Goal: Task Accomplishment & Management: Complete application form

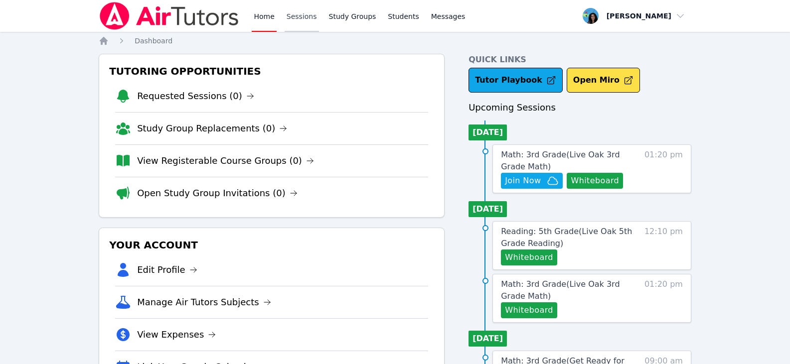
drag, startPoint x: 0, startPoint y: 0, endPoint x: 290, endPoint y: 9, distance: 290.1
click at [289, 9] on link "Sessions" at bounding box center [301, 16] width 34 height 32
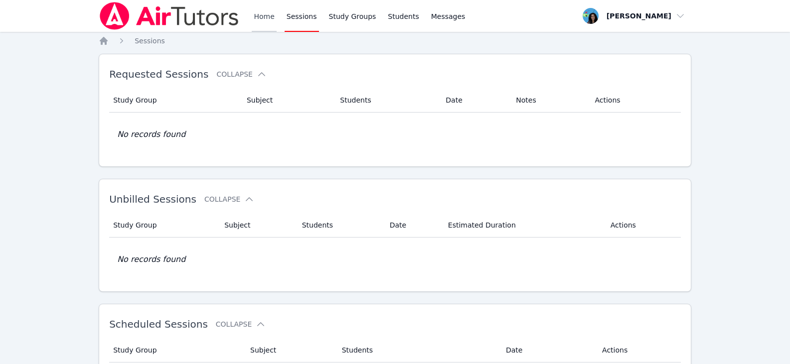
click at [265, 16] on link "Home" at bounding box center [264, 16] width 24 height 32
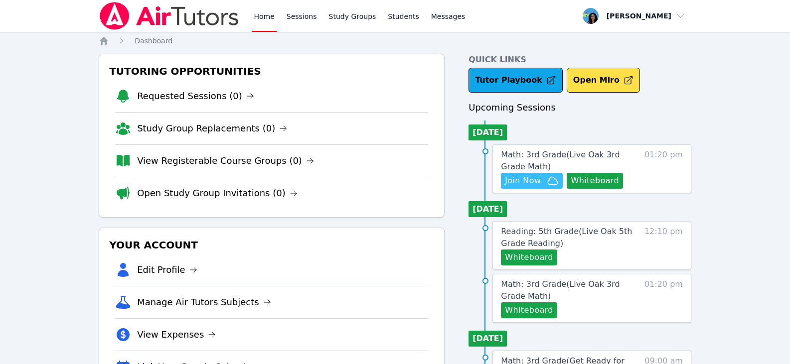
click at [507, 178] on span "Join Now" at bounding box center [523, 181] width 36 height 12
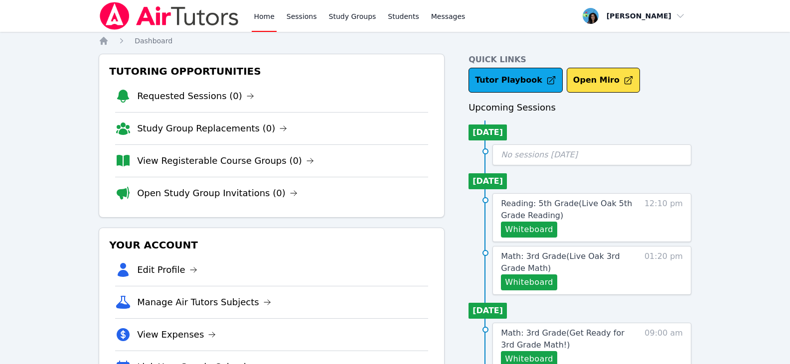
click at [254, 17] on link "Home" at bounding box center [264, 16] width 24 height 32
click at [188, 17] on img at bounding box center [169, 16] width 141 height 28
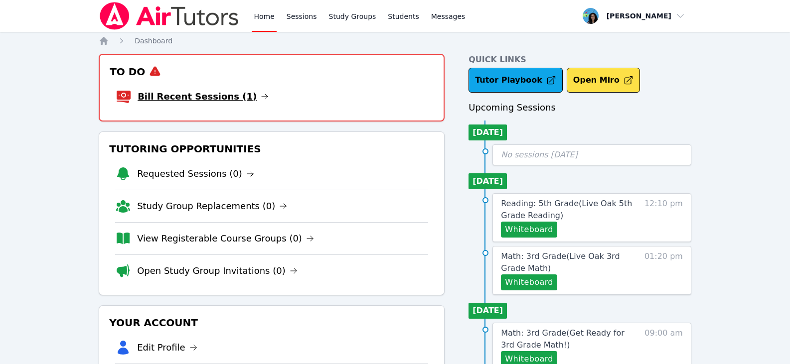
click at [261, 98] on icon at bounding box center [265, 97] width 8 height 8
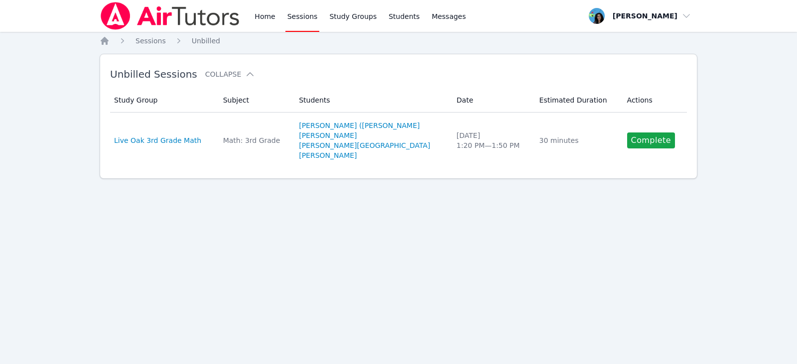
click at [643, 146] on link "Complete" at bounding box center [651, 141] width 48 height 16
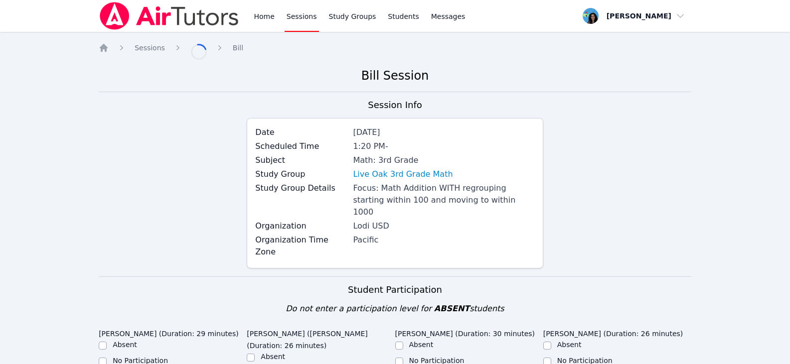
scroll to position [249, 0]
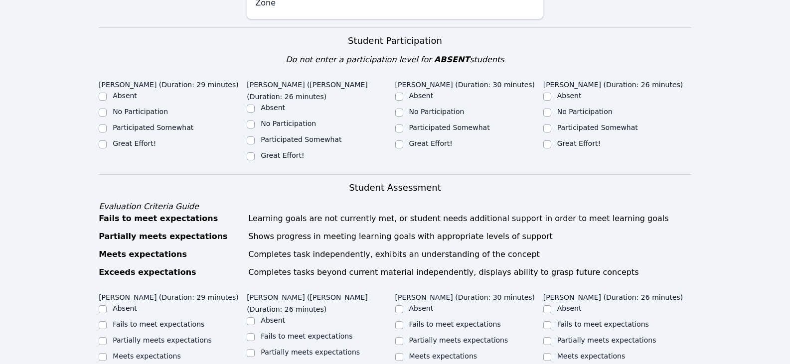
click at [280, 136] on label "Participated Somewhat" at bounding box center [301, 140] width 81 height 8
click at [255, 137] on input "Participated Somewhat" at bounding box center [251, 141] width 8 height 8
checkbox input "true"
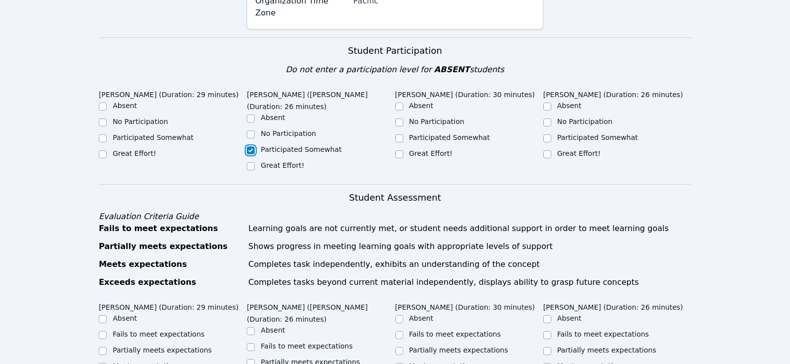
scroll to position [259, 0]
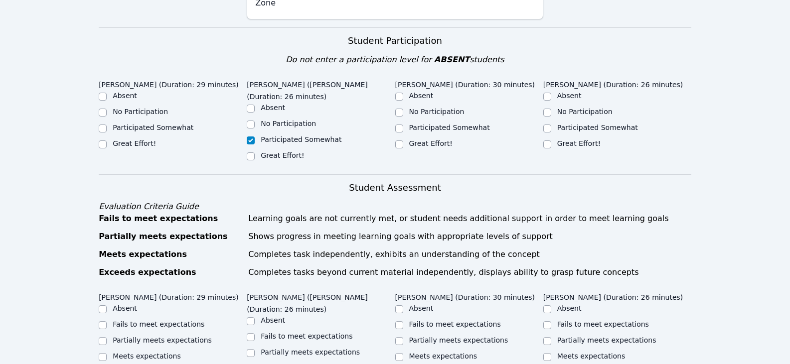
click at [143, 124] on label "Participated Somewhat" at bounding box center [153, 128] width 81 height 8
click at [107, 125] on input "Participated Somewhat" at bounding box center [103, 129] width 8 height 8
checkbox input "true"
click at [421, 140] on label "Great Effort!" at bounding box center [430, 144] width 43 height 8
click at [403, 141] on input "Great Effort!" at bounding box center [399, 145] width 8 height 8
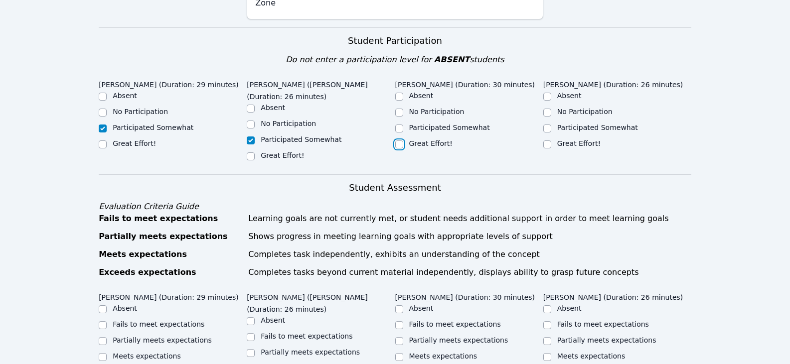
checkbox input "true"
click at [567, 140] on label "Great Effort!" at bounding box center [578, 144] width 43 height 8
click at [551, 141] on input "Great Effort!" at bounding box center [547, 145] width 8 height 8
checkbox input "true"
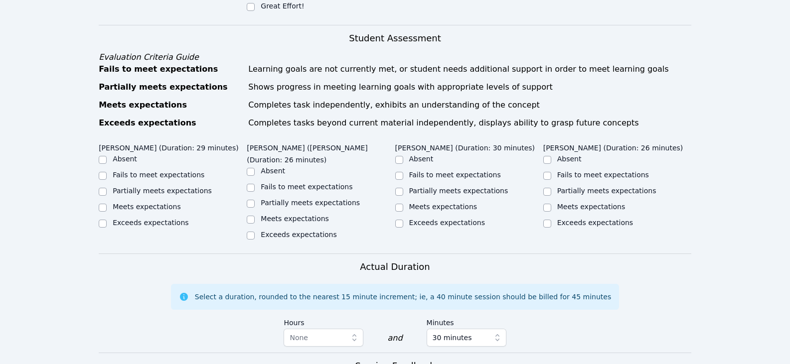
click at [574, 203] on label "Meets expectations" at bounding box center [591, 207] width 68 height 8
click at [551, 204] on input "Meets expectations" at bounding box center [547, 208] width 8 height 8
checkbox input "true"
click at [399, 188] on input "Partially meets expectations" at bounding box center [399, 192] width 8 height 8
checkbox input "true"
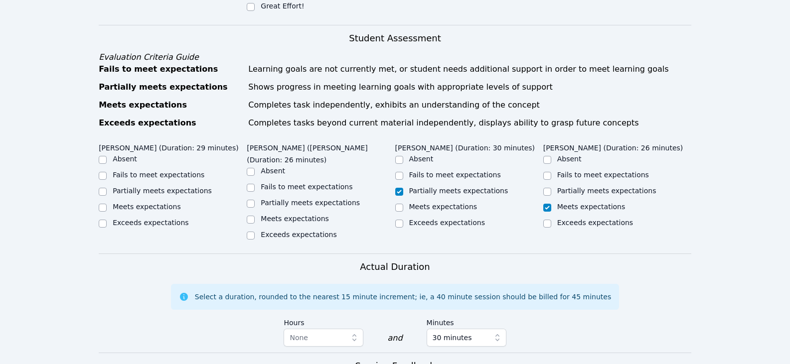
click at [270, 199] on label "Partially meets expectations" at bounding box center [310, 203] width 99 height 8
click at [255, 200] on input "Partially meets expectations" at bounding box center [251, 204] width 8 height 8
checkbox input "true"
click at [149, 187] on label "Partially meets expectations" at bounding box center [162, 191] width 99 height 8
click at [107, 188] on input "Partially meets expectations" at bounding box center [103, 192] width 8 height 8
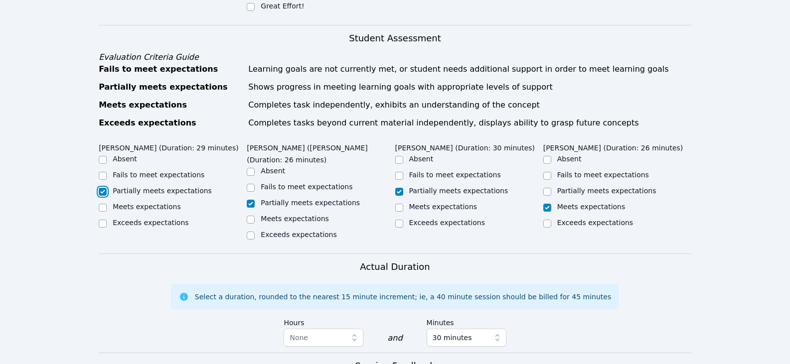
checkbox input "true"
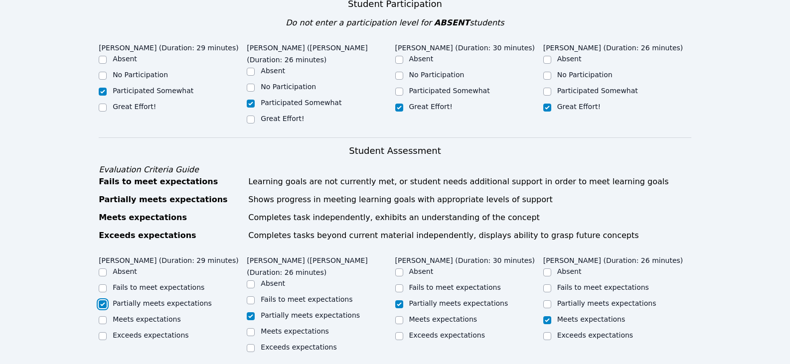
scroll to position [209, 0]
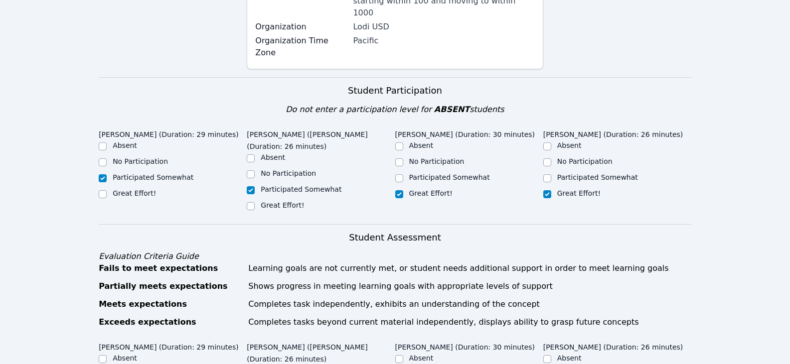
click at [129, 189] on label "Great Effort!" at bounding box center [134, 193] width 43 height 8
click at [107, 190] on input "Great Effort!" at bounding box center [103, 194] width 8 height 8
checkbox input "true"
checkbox input "false"
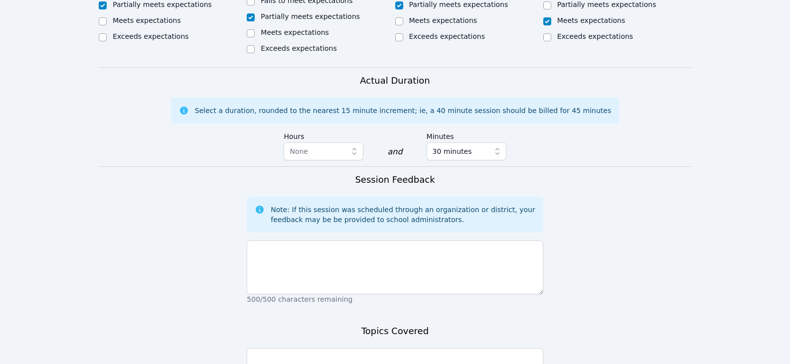
scroll to position [608, 0]
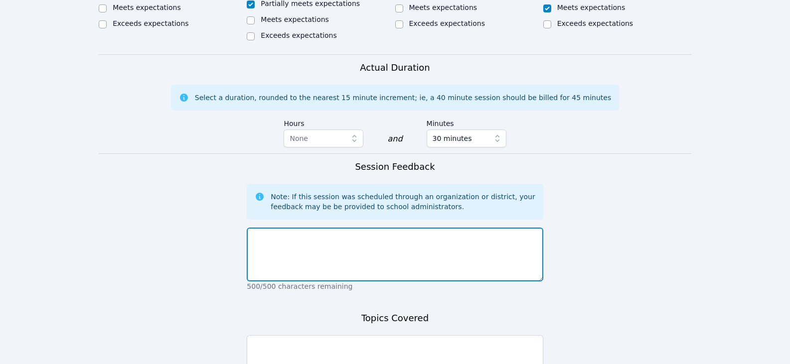
click at [483, 228] on textarea at bounding box center [395, 255] width 296 height 54
click at [481, 228] on textarea at bounding box center [395, 255] width 296 height 54
drag, startPoint x: 388, startPoint y: 189, endPoint x: 469, endPoint y: 190, distance: 81.7
click at [469, 228] on textarea "[PERSON_NAME] needs to apply more effort. [PERSON_NAME] and [PERSON_NAME] need …" at bounding box center [395, 255] width 296 height 54
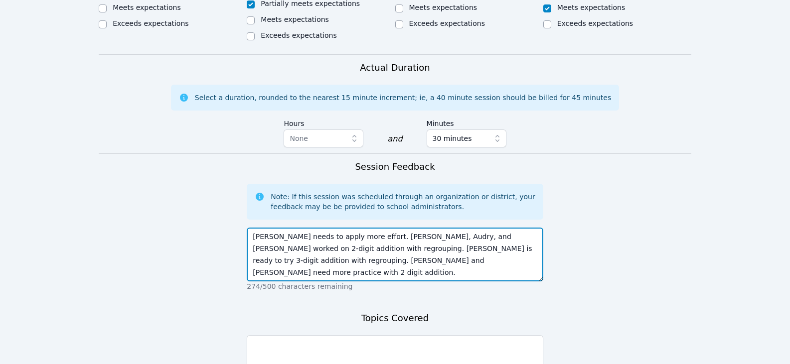
click at [335, 228] on textarea "[PERSON_NAME] needs to apply more effort. [PERSON_NAME], Audry, and [PERSON_NAM…" at bounding box center [395, 255] width 296 height 54
click at [391, 228] on textarea "[PERSON_NAME] needs to apply more effort. [PERSON_NAME], Audry, and [PERSON_NAM…" at bounding box center [395, 255] width 296 height 54
type textarea "[PERSON_NAME] needs to apply more effort. [PERSON_NAME], Audry, and [PERSON_NAM…"
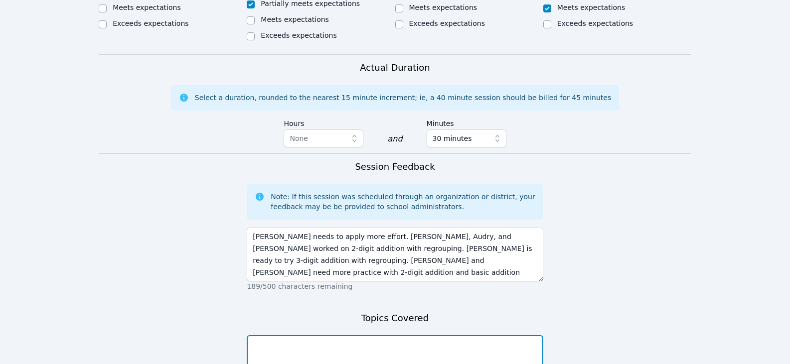
click at [352, 335] on textarea at bounding box center [395, 362] width 296 height 54
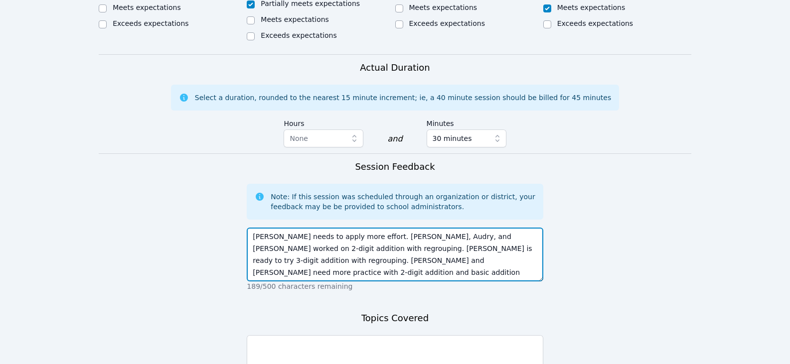
drag, startPoint x: 373, startPoint y: 188, endPoint x: 448, endPoint y: 192, distance: 75.3
click at [448, 228] on textarea "[PERSON_NAME] needs to apply more effort. [PERSON_NAME], Audry, and [PERSON_NAM…" at bounding box center [395, 255] width 296 height 54
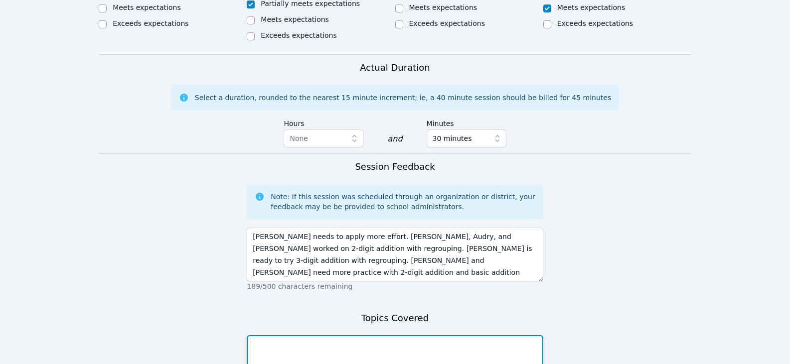
click at [362, 335] on textarea at bounding box center [395, 362] width 296 height 54
paste textarea "[PERSON_NAME], [PERSON_NAME], and [PERSON_NAME]"
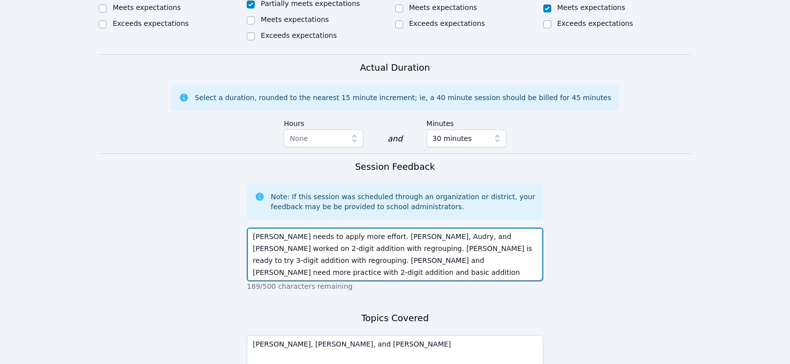
drag, startPoint x: 485, startPoint y: 189, endPoint x: 302, endPoint y: 203, distance: 182.9
click at [302, 228] on textarea "[PERSON_NAME] needs to apply more effort. [PERSON_NAME], Audry, and [PERSON_NAM…" at bounding box center [395, 255] width 296 height 54
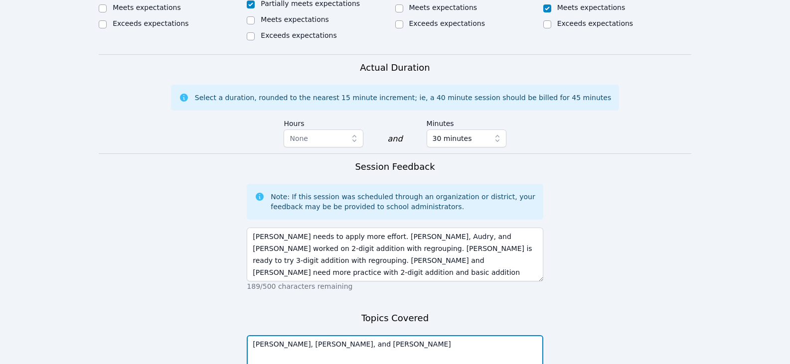
click at [373, 335] on textarea "[PERSON_NAME], [PERSON_NAME], and [PERSON_NAME]" at bounding box center [395, 362] width 296 height 54
paste textarea "2-digit addition with regrouping"
type textarea "[PERSON_NAME], [PERSON_NAME], and [PERSON_NAME]: 2-digit addition with regroupi…"
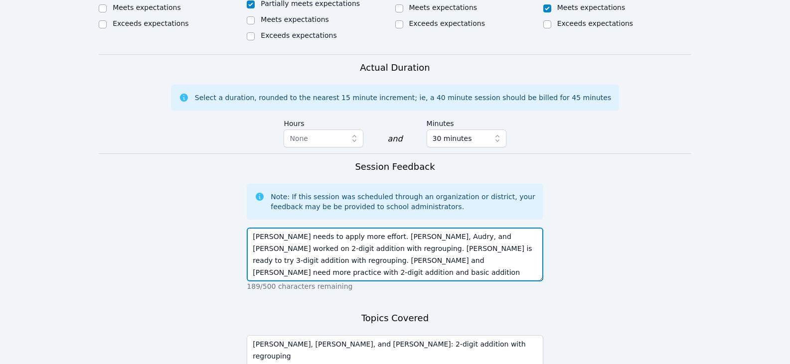
click at [411, 228] on textarea "[PERSON_NAME] needs to apply more effort. [PERSON_NAME], Audry, and [PERSON_NAM…" at bounding box center [395, 255] width 296 height 54
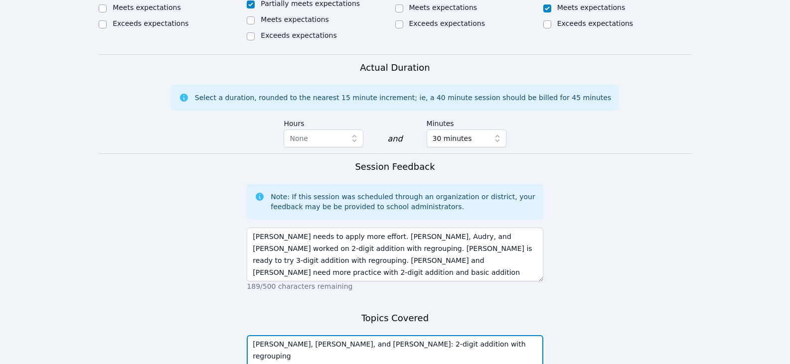
click at [463, 335] on textarea "[PERSON_NAME], [PERSON_NAME], and [PERSON_NAME]: 2-digit addition with regroupi…" at bounding box center [395, 362] width 296 height 54
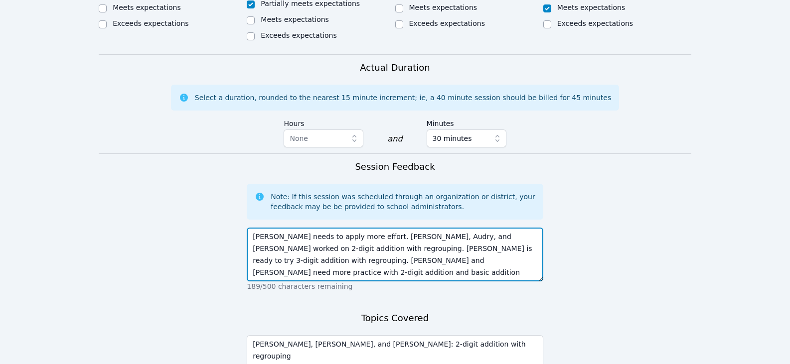
click at [469, 228] on textarea "[PERSON_NAME] needs to apply more effort. [PERSON_NAME], Audry, and [PERSON_NAM…" at bounding box center [395, 255] width 296 height 54
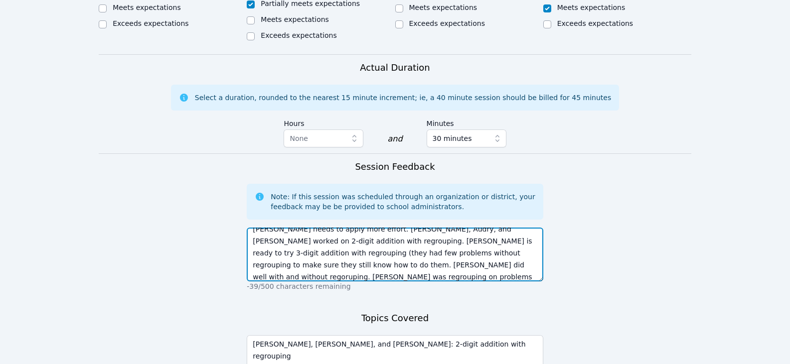
click at [502, 228] on textarea "[PERSON_NAME] needs to apply more effort. [PERSON_NAME], Audry, and [PERSON_NAM…" at bounding box center [395, 255] width 296 height 54
click at [294, 228] on textarea "[PERSON_NAME] needs to apply more effort. [PERSON_NAME], Audry, and [PERSON_NAM…" at bounding box center [395, 255] width 296 height 54
click at [300, 228] on textarea "[PERSON_NAME] needs to apply more effort. [PERSON_NAME], Audry, and [PERSON_NAM…" at bounding box center [395, 255] width 296 height 54
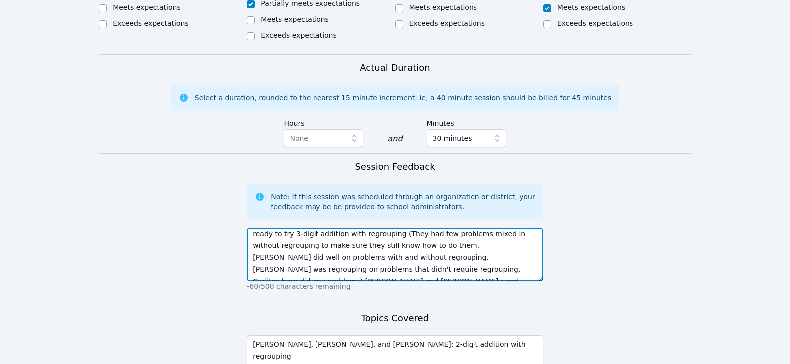
scroll to position [36, 0]
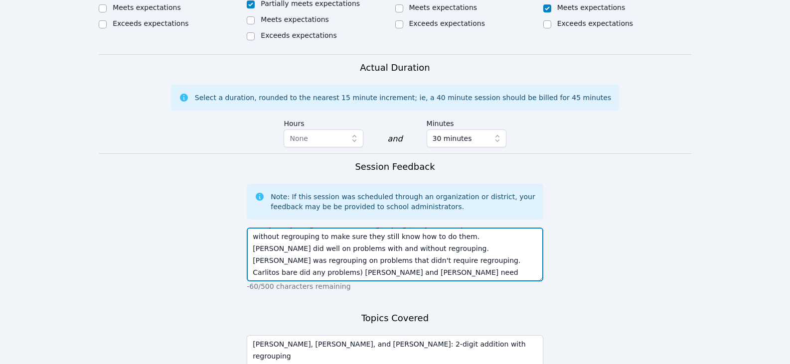
click at [254, 228] on textarea "[PERSON_NAME] needs to apply more effort. [PERSON_NAME], Audry, and [PERSON_NAM…" at bounding box center [395, 255] width 296 height 54
click at [459, 228] on textarea "[PERSON_NAME] needs to apply more effort. [PERSON_NAME], Audry, and [PERSON_NAM…" at bounding box center [395, 255] width 296 height 54
click at [402, 228] on textarea "[PERSON_NAME] needs to apply more effort. [PERSON_NAME], Audry, and [PERSON_NAM…" at bounding box center [395, 255] width 296 height 54
click at [494, 228] on textarea "[PERSON_NAME] needs to apply more effort. [PERSON_NAME], Audry, and [PERSON_NAM…" at bounding box center [395, 255] width 296 height 54
click at [307, 228] on textarea "[PERSON_NAME] needs to apply more effort. [PERSON_NAME], Audry, and [PERSON_NAM…" at bounding box center [395, 255] width 296 height 54
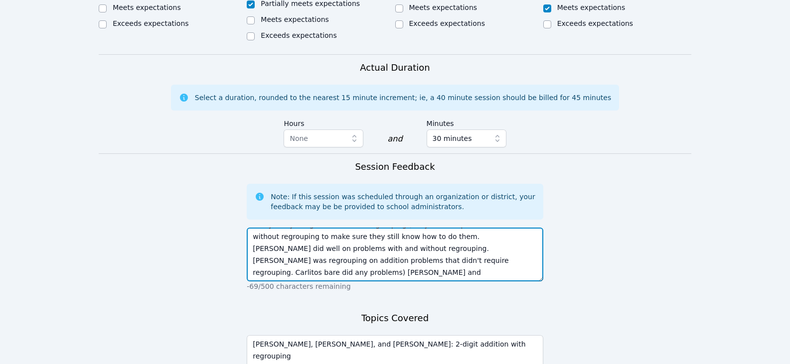
drag, startPoint x: 253, startPoint y: 215, endPoint x: 309, endPoint y: 211, distance: 57.0
click at [309, 228] on textarea "[PERSON_NAME] needs to apply more effort. [PERSON_NAME], Audry, and [PERSON_NAM…" at bounding box center [395, 255] width 296 height 54
click at [463, 228] on textarea "[PERSON_NAME] needs to apply more effort. [PERSON_NAME], Audry, and [PERSON_NAM…" at bounding box center [395, 255] width 296 height 54
click at [456, 228] on textarea "[PERSON_NAME] needs to apply more effort. [PERSON_NAME], Audry, and [PERSON_NAM…" at bounding box center [395, 255] width 296 height 54
type textarea "[PERSON_NAME] needs to apply more effort. [PERSON_NAME], Audry, and [PERSON_NAM…"
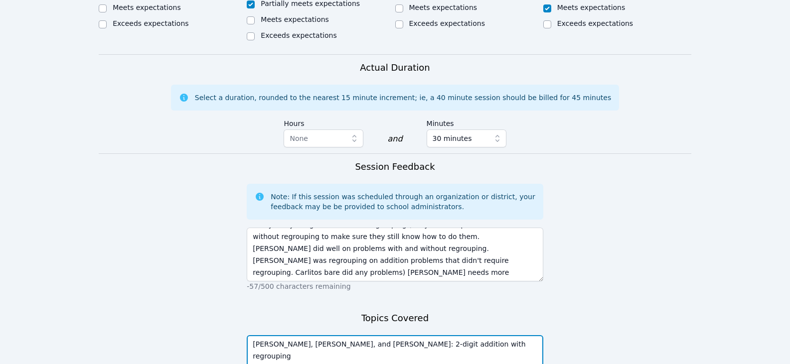
click at [487, 335] on textarea "[PERSON_NAME], [PERSON_NAME], and [PERSON_NAME]: 2-digit addition with regroupi…" at bounding box center [395, 362] width 296 height 54
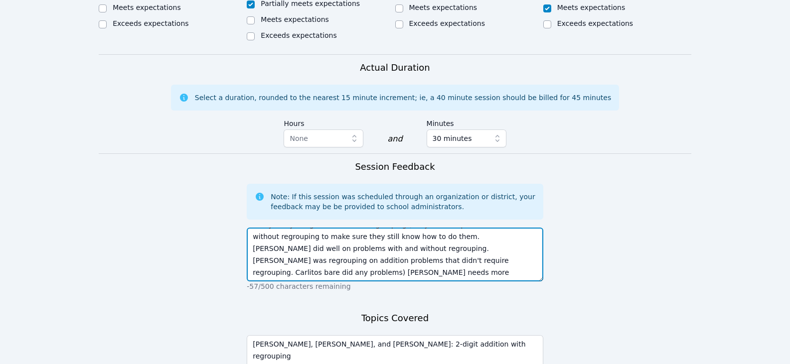
drag, startPoint x: 516, startPoint y: 213, endPoint x: 292, endPoint y: 226, distance: 223.6
click at [292, 228] on textarea "[PERSON_NAME] needs to apply more effort. [PERSON_NAME], Audry, and [PERSON_NAM…" at bounding box center [395, 255] width 296 height 54
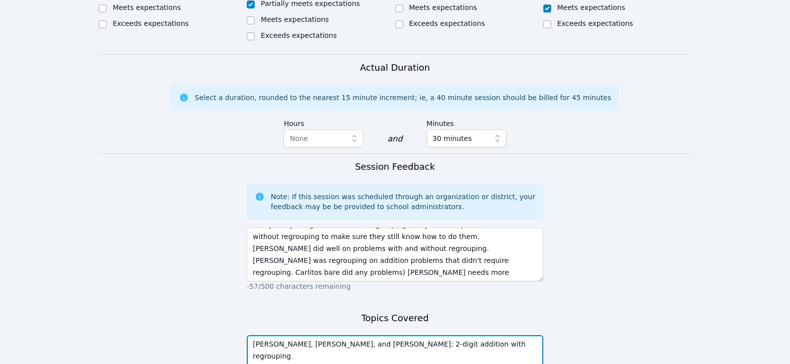
click at [337, 335] on textarea "[PERSON_NAME], [PERSON_NAME], and [PERSON_NAME]: 2-digit addition with regroupi…" at bounding box center [395, 362] width 296 height 54
paste textarea "3 digit addition"
click at [257, 335] on textarea "[PERSON_NAME], [PERSON_NAME], and Carlitos: 2-digit addition with regrouping Dr…" at bounding box center [395, 362] width 296 height 54
type textarea "[PERSON_NAME], [PERSON_NAME], and [PERSON_NAME]: 2-digit addition with regroupi…"
click at [424, 311] on div "Topics Covered [PERSON_NAME], [PERSON_NAME], and [PERSON_NAME]: 2-digit additio…" at bounding box center [395, 358] width 296 height 94
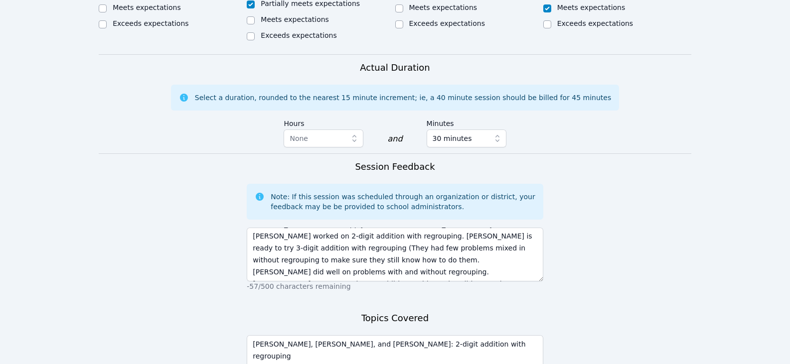
scroll to position [0, 0]
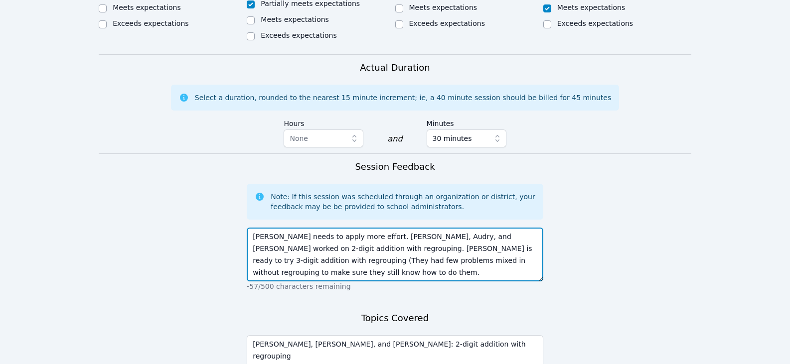
drag, startPoint x: 363, startPoint y: 190, endPoint x: 207, endPoint y: 175, distance: 156.2
click at [207, 175] on form "Student Participation Do not enter a participation level for ABSENT students [P…" at bounding box center [395, 66] width 592 height 775
drag, startPoint x: 313, startPoint y: 202, endPoint x: 363, endPoint y: 200, distance: 49.9
click at [363, 228] on textarea "[PERSON_NAME], [PERSON_NAME], and [PERSON_NAME] worked on 2-digit addition with…" at bounding box center [395, 255] width 296 height 54
click at [362, 228] on textarea "[PERSON_NAME], [PERSON_NAME], and [PERSON_NAME] worked on 2-digit addition with…" at bounding box center [395, 255] width 296 height 54
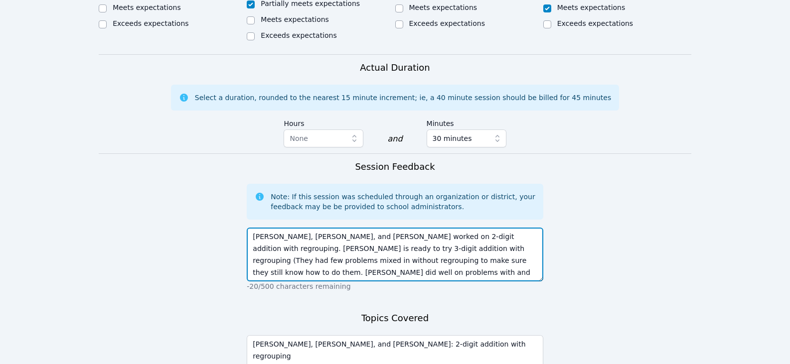
drag, startPoint x: 361, startPoint y: 200, endPoint x: 339, endPoint y: 201, distance: 22.0
click at [339, 228] on textarea "[PERSON_NAME], [PERSON_NAME], and [PERSON_NAME] worked on 2-digit addition with…" at bounding box center [395, 255] width 296 height 54
click at [375, 228] on textarea "[PERSON_NAME], [PERSON_NAME], and [PERSON_NAME] worked on 2-digit addition with…" at bounding box center [395, 255] width 296 height 54
click at [311, 228] on textarea "[PERSON_NAME], [PERSON_NAME], and [PERSON_NAME] worked on 2-digit addition with…" at bounding box center [395, 255] width 296 height 54
click at [368, 228] on textarea "[PERSON_NAME], [PERSON_NAME], and [PERSON_NAME] worked on 2-digit addition with…" at bounding box center [395, 255] width 296 height 54
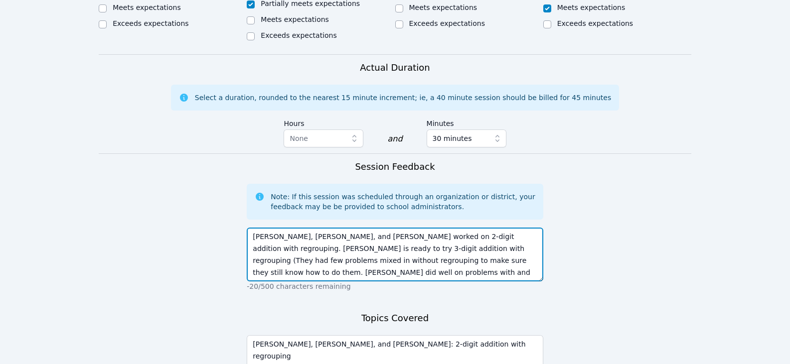
drag, startPoint x: 254, startPoint y: 214, endPoint x: 363, endPoint y: 212, distance: 109.1
click at [363, 228] on textarea "[PERSON_NAME], [PERSON_NAME], and [PERSON_NAME] worked on 2-digit addition with…" at bounding box center [395, 255] width 296 height 54
click at [413, 228] on textarea "[PERSON_NAME], [PERSON_NAME], and [PERSON_NAME] worked on 2-digit addition with…" at bounding box center [395, 255] width 296 height 54
drag, startPoint x: 442, startPoint y: 214, endPoint x: 480, endPoint y: 215, distance: 37.9
click at [480, 228] on textarea "[PERSON_NAME], [PERSON_NAME], and [PERSON_NAME] worked on 2-digit addition with…" at bounding box center [395, 255] width 296 height 54
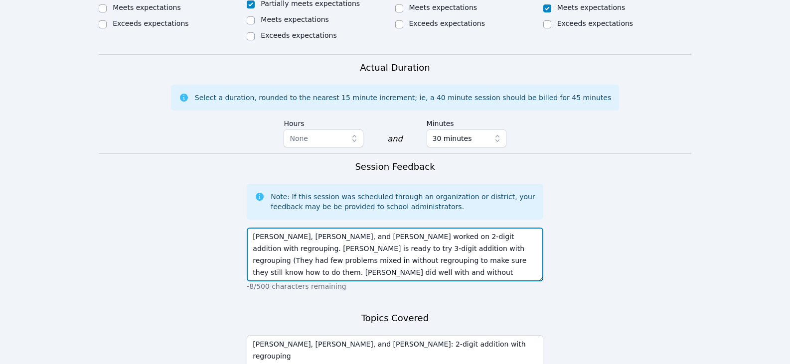
scroll to position [20, 0]
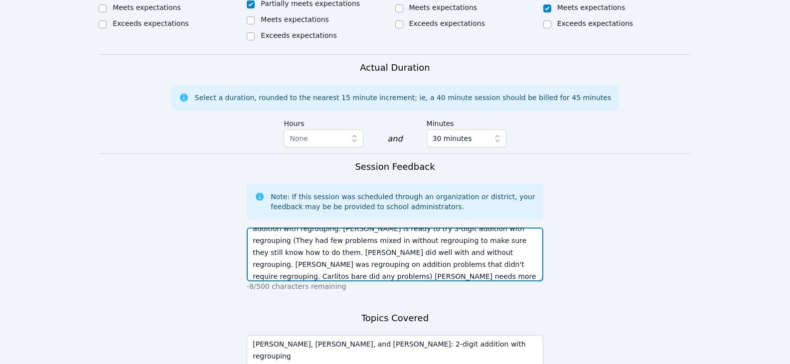
drag, startPoint x: 492, startPoint y: 207, endPoint x: 324, endPoint y: 215, distance: 168.1
click at [324, 228] on textarea "[PERSON_NAME], [PERSON_NAME], and [PERSON_NAME] worked on 2-digit addition with…" at bounding box center [395, 255] width 296 height 54
click at [398, 228] on textarea "[PERSON_NAME], [PERSON_NAME], and [PERSON_NAME] worked on 2-digit addition with…" at bounding box center [395, 255] width 296 height 54
drag, startPoint x: 414, startPoint y: 217, endPoint x: 492, endPoint y: 220, distance: 77.8
click at [492, 228] on textarea "[PERSON_NAME], [PERSON_NAME], and [PERSON_NAME] worked on 2-digit addition with…" at bounding box center [395, 255] width 296 height 54
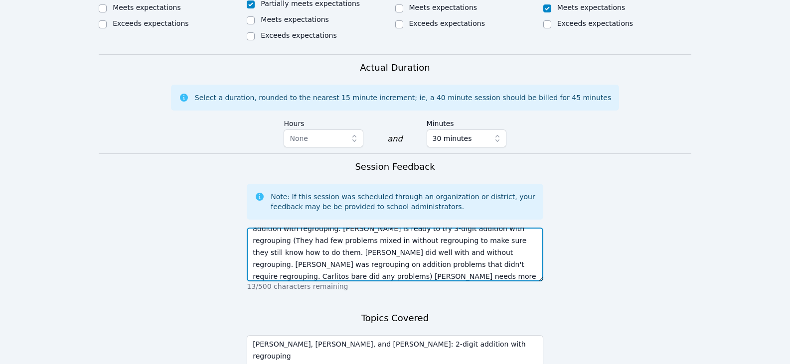
click at [486, 228] on textarea "[PERSON_NAME], [PERSON_NAME], and [PERSON_NAME] worked on 2-digit addition with…" at bounding box center [395, 255] width 296 height 54
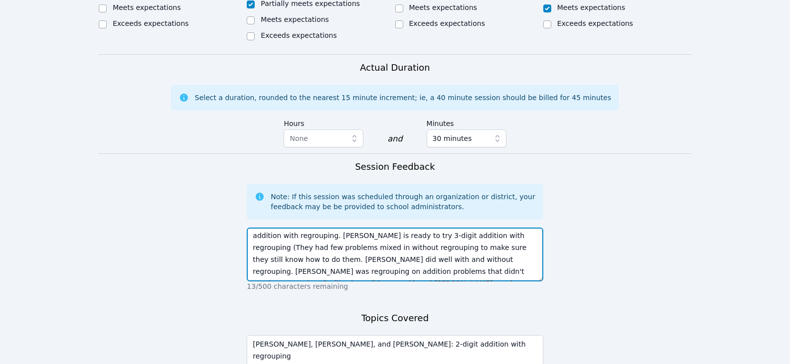
scroll to position [24, 0]
click at [266, 228] on textarea "[PERSON_NAME], [PERSON_NAME], and [PERSON_NAME] worked on 2-digit addition with…" at bounding box center [395, 255] width 296 height 54
click at [327, 228] on textarea "[PERSON_NAME], [PERSON_NAME], and [PERSON_NAME] worked on 2-digit addition with…" at bounding box center [395, 255] width 296 height 54
click at [389, 228] on textarea "[PERSON_NAME], [PERSON_NAME], and [PERSON_NAME] worked on 2-digit addition with…" at bounding box center [395, 255] width 296 height 54
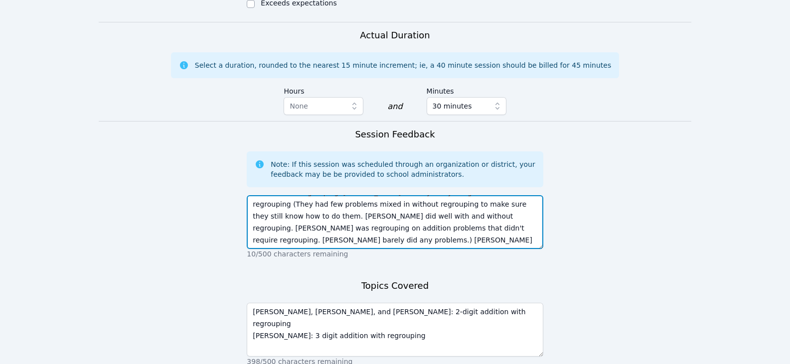
scroll to position [658, 0]
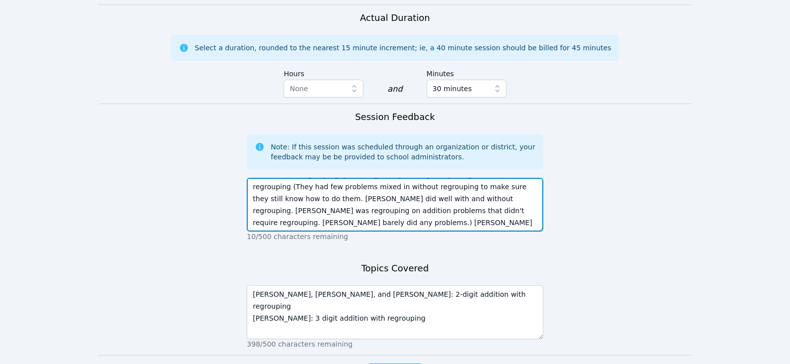
click at [293, 178] on textarea "[PERSON_NAME], [PERSON_NAME], and [PERSON_NAME] worked on 2-digit addition with…" at bounding box center [395, 205] width 296 height 54
type textarea "[PERSON_NAME], [PERSON_NAME], and [PERSON_NAME] worked on 2-digit addition with…"
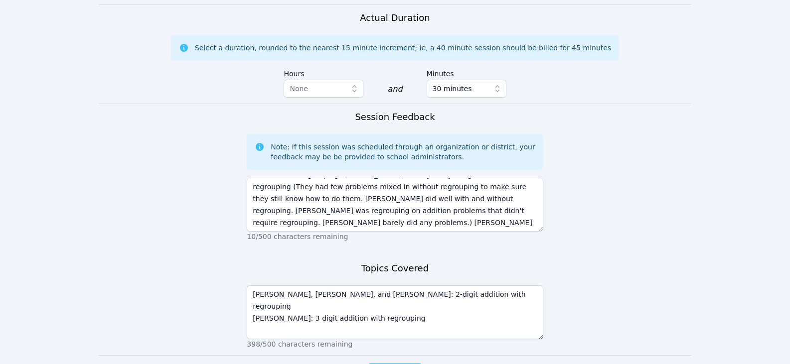
click at [470, 197] on div "Session Feedback Note: If this session was scheduled through an organization or…" at bounding box center [395, 179] width 296 height 138
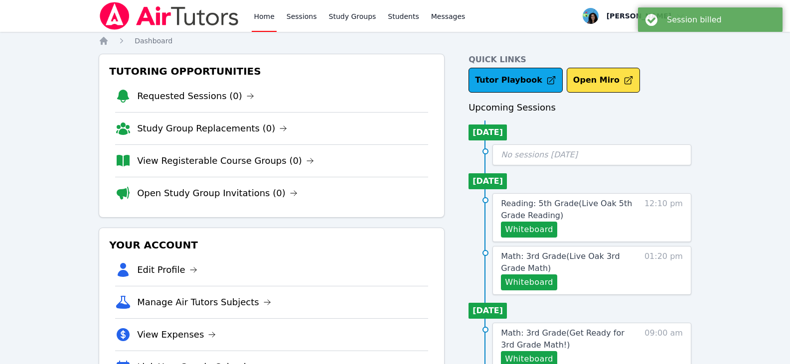
click at [198, 10] on img at bounding box center [169, 16] width 141 height 28
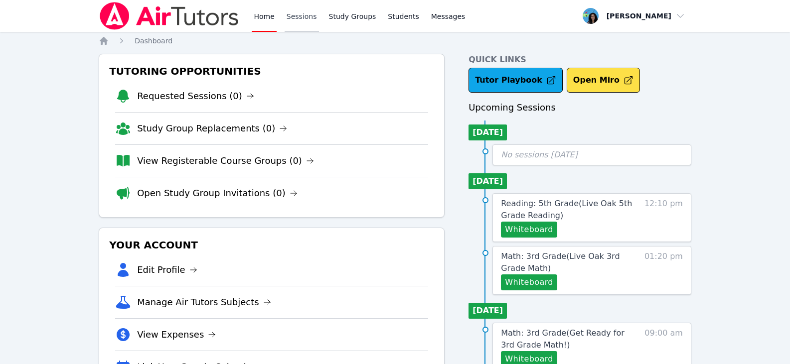
click at [309, 26] on link "Sessions" at bounding box center [301, 16] width 34 height 32
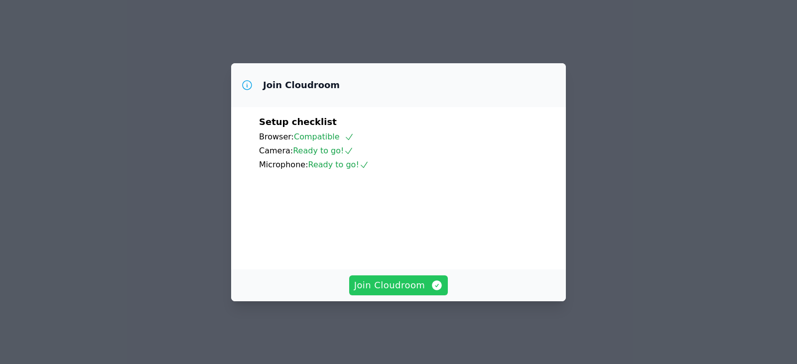
click at [422, 292] on span "Join Cloudroom" at bounding box center [398, 286] width 89 height 14
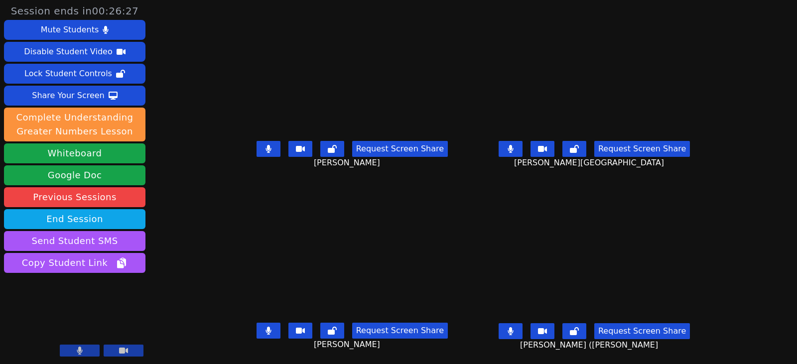
click at [522, 148] on button at bounding box center [511, 149] width 24 height 16
click at [265, 154] on button at bounding box center [269, 149] width 24 height 16
click at [257, 332] on button at bounding box center [269, 331] width 24 height 16
click at [523, 335] on button at bounding box center [511, 331] width 24 height 16
drag, startPoint x: 535, startPoint y: 333, endPoint x: 477, endPoint y: 338, distance: 58.1
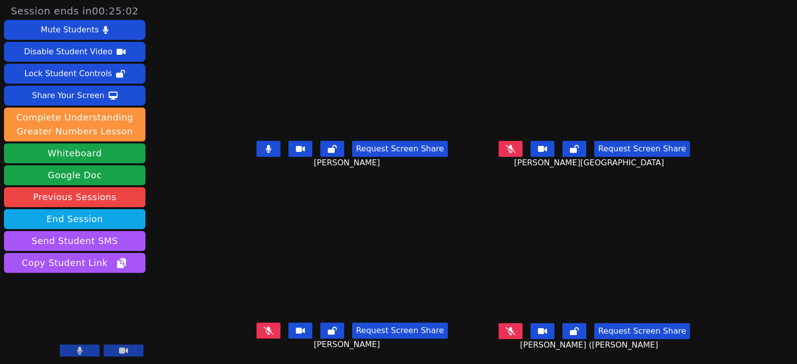
click at [523, 333] on button at bounding box center [511, 331] width 24 height 16
click at [257, 151] on button at bounding box center [269, 149] width 24 height 16
click at [521, 149] on button at bounding box center [511, 149] width 24 height 16
click at [264, 146] on icon at bounding box center [269, 149] width 10 height 8
click at [264, 333] on icon at bounding box center [269, 331] width 10 height 8
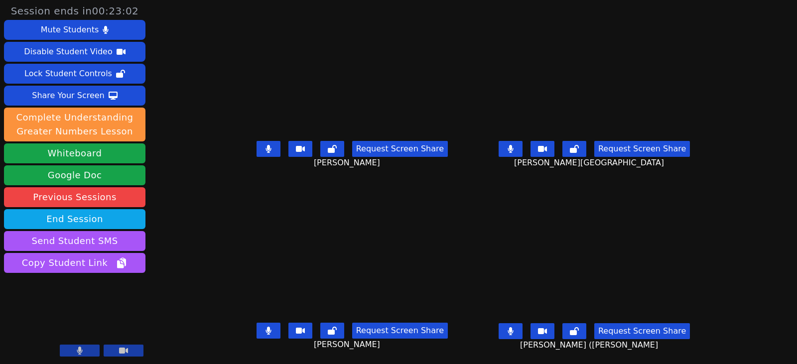
drag, startPoint x: 524, startPoint y: 332, endPoint x: 540, endPoint y: 286, distance: 47.9
click at [514, 332] on icon at bounding box center [511, 331] width 6 height 8
click at [523, 143] on button at bounding box center [511, 149] width 24 height 16
click at [257, 147] on button at bounding box center [269, 149] width 24 height 16
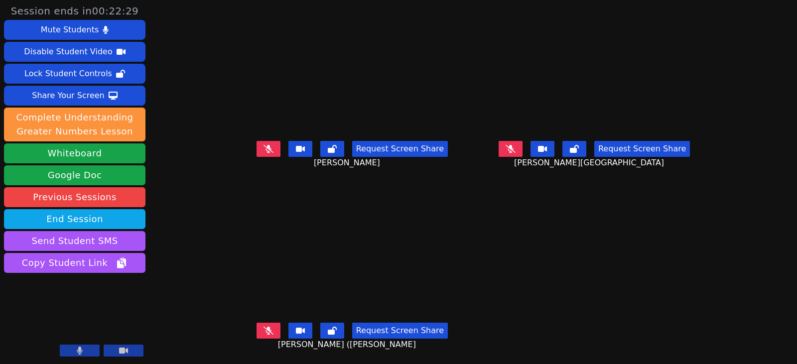
click at [264, 145] on icon at bounding box center [269, 149] width 10 height 8
drag, startPoint x: 255, startPoint y: 151, endPoint x: 202, endPoint y: 148, distance: 53.4
click at [266, 151] on icon at bounding box center [268, 149] width 5 height 8
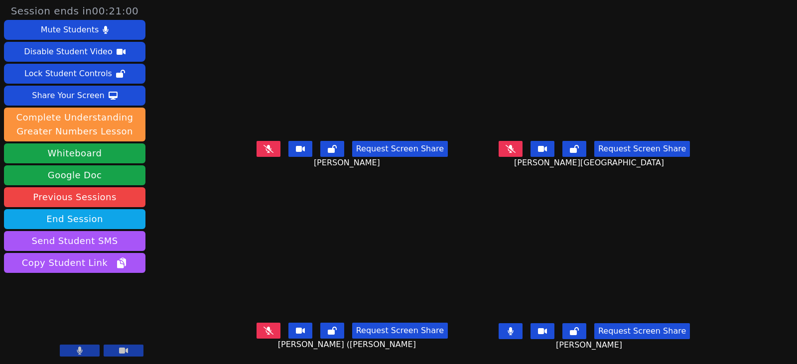
click at [512, 149] on div "Request Screen Share Audry Cuneo" at bounding box center [594, 157] width 234 height 40
click at [523, 153] on button at bounding box center [511, 149] width 24 height 16
click at [263, 154] on button at bounding box center [269, 149] width 24 height 16
click at [258, 154] on button at bounding box center [269, 149] width 24 height 16
click at [513, 147] on icon at bounding box center [510, 149] width 5 height 8
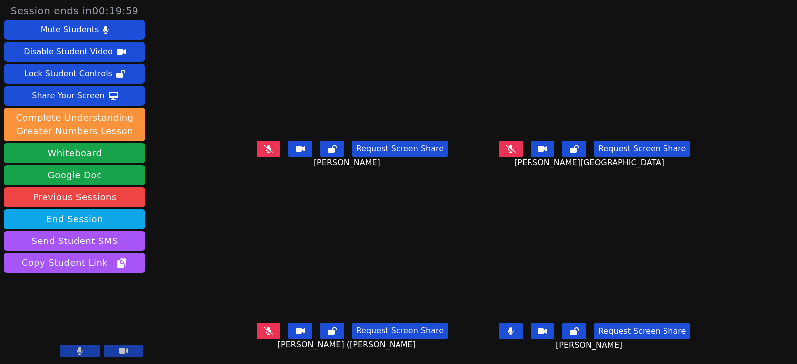
click at [514, 331] on icon at bounding box center [511, 331] width 6 height 8
click at [266, 151] on icon at bounding box center [269, 149] width 6 height 8
click at [264, 149] on icon at bounding box center [269, 149] width 10 height 8
click at [266, 152] on icon at bounding box center [269, 149] width 6 height 8
click at [516, 150] on icon at bounding box center [511, 149] width 10 height 8
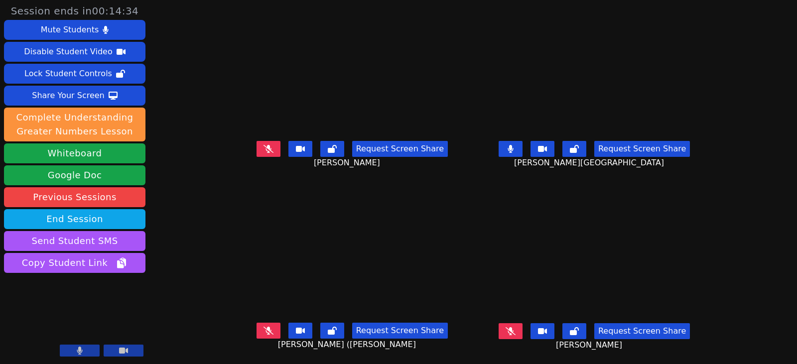
drag, startPoint x: 530, startPoint y: 151, endPoint x: 89, endPoint y: 207, distance: 444.5
click at [514, 151] on icon at bounding box center [511, 149] width 6 height 8
drag, startPoint x: 535, startPoint y: 328, endPoint x: 386, endPoint y: 321, distance: 149.7
click at [523, 328] on button at bounding box center [511, 331] width 24 height 16
drag, startPoint x: 259, startPoint y: 150, endPoint x: 279, endPoint y: 159, distance: 21.9
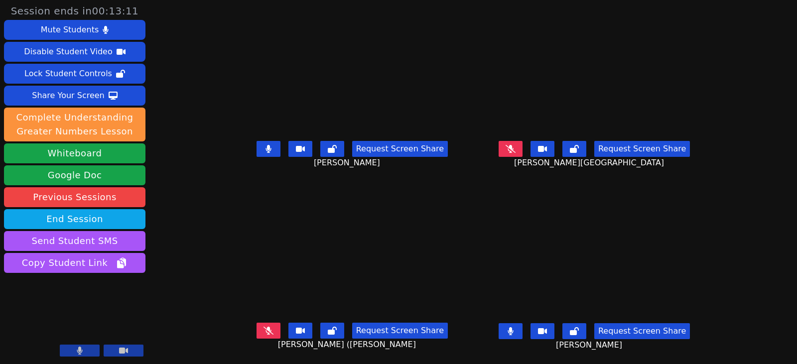
click at [266, 150] on icon at bounding box center [268, 149] width 5 height 8
click at [262, 152] on button at bounding box center [269, 149] width 24 height 16
click at [540, 154] on div "Request Screen Share" at bounding box center [594, 149] width 191 height 16
click at [516, 152] on icon at bounding box center [511, 149] width 10 height 8
click at [513, 147] on icon at bounding box center [510, 149] width 5 height 8
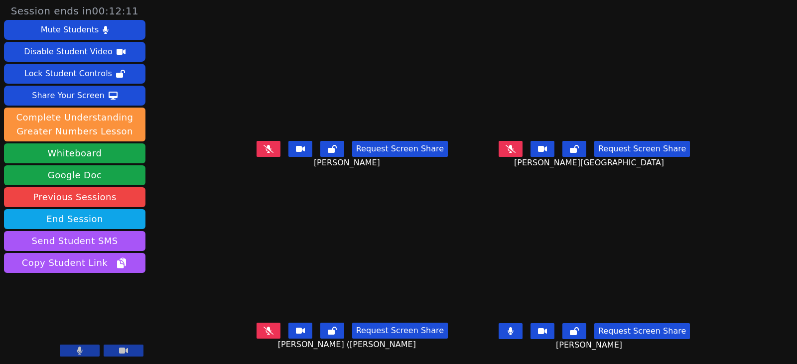
drag, startPoint x: 521, startPoint y: 331, endPoint x: 468, endPoint y: 331, distance: 52.8
click at [521, 331] on button at bounding box center [511, 331] width 24 height 16
click at [264, 330] on icon at bounding box center [269, 331] width 10 height 8
drag, startPoint x: 255, startPoint y: 150, endPoint x: 266, endPoint y: 157, distance: 12.7
click at [266, 150] on icon at bounding box center [268, 149] width 5 height 8
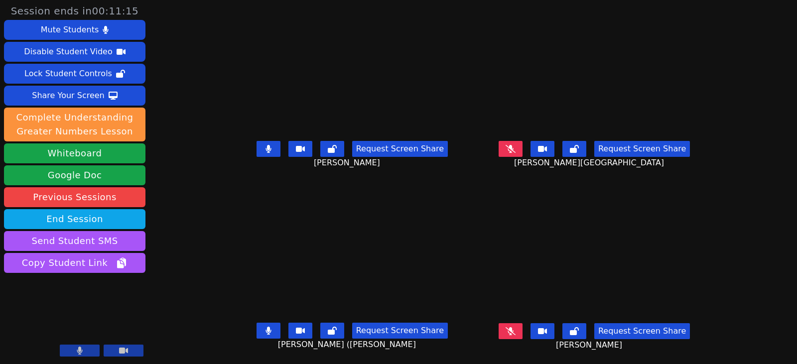
click at [235, 156] on div "Request Screen Share Dayana Perez Pina" at bounding box center [352, 157] width 234 height 40
click at [257, 147] on button at bounding box center [269, 149] width 24 height 16
click at [266, 331] on icon at bounding box center [268, 331] width 5 height 8
click at [264, 145] on icon at bounding box center [269, 149] width 10 height 8
click at [266, 147] on icon at bounding box center [268, 149] width 5 height 8
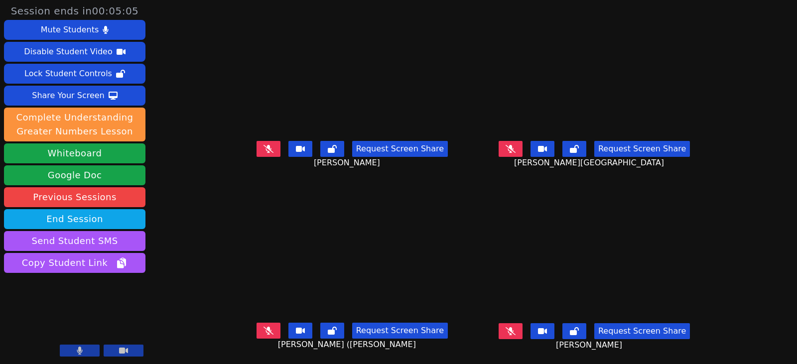
click at [521, 149] on button at bounding box center [511, 149] width 24 height 16
click at [516, 329] on icon at bounding box center [511, 331] width 10 height 8
click at [514, 334] on icon at bounding box center [511, 331] width 6 height 8
click at [262, 337] on button at bounding box center [269, 331] width 24 height 16
click at [266, 331] on icon at bounding box center [268, 331] width 5 height 8
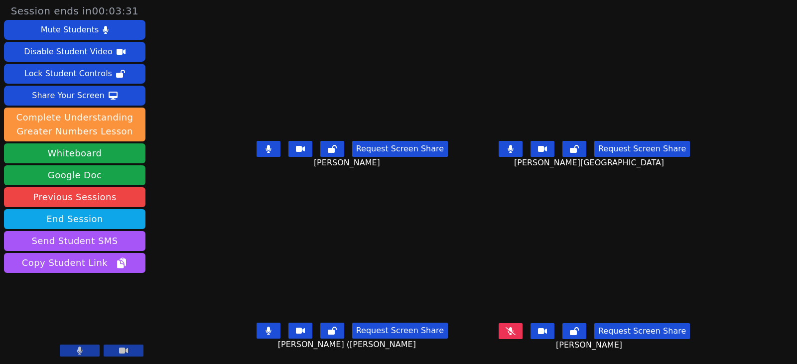
click at [260, 149] on button at bounding box center [269, 149] width 24 height 16
click at [523, 329] on button at bounding box center [511, 331] width 24 height 16
click at [513, 335] on icon at bounding box center [510, 331] width 5 height 8
click at [264, 335] on icon at bounding box center [269, 331] width 10 height 8
click at [516, 330] on icon at bounding box center [511, 331] width 10 height 8
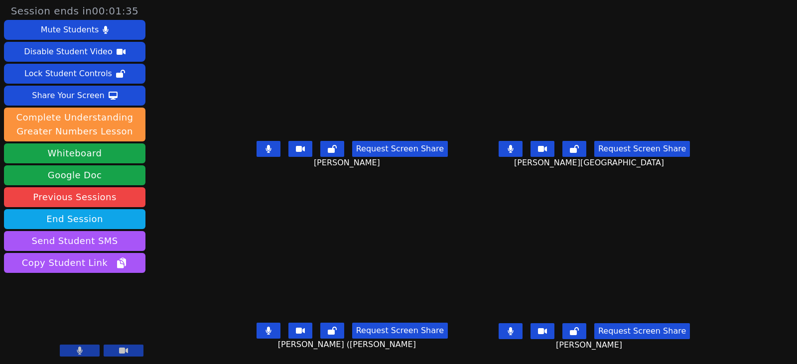
click at [257, 149] on button at bounding box center [269, 149] width 24 height 16
click at [523, 149] on button at bounding box center [511, 149] width 24 height 16
click at [266, 330] on icon at bounding box center [268, 331] width 5 height 8
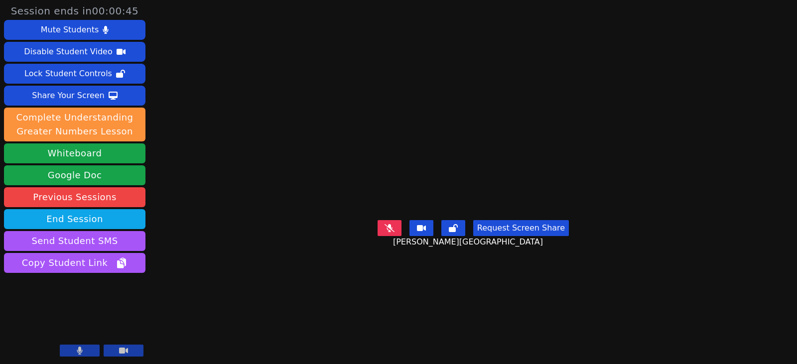
click at [389, 236] on button at bounding box center [390, 228] width 24 height 16
